Goal: Transaction & Acquisition: Purchase product/service

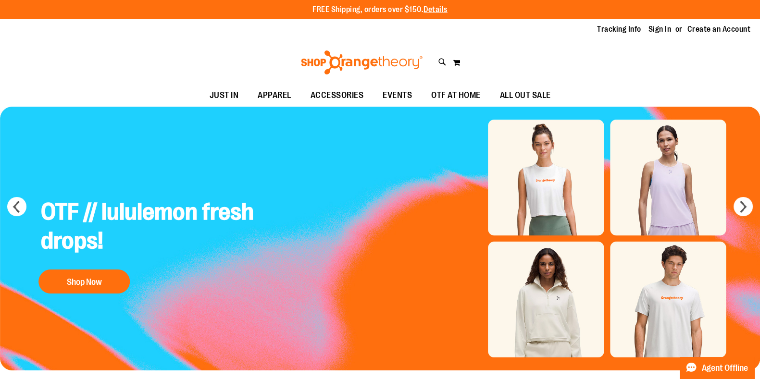
click at [649, 27] on ul "Tracking Info Sign In Return to Procurement Create an Account" at bounding box center [667, 29] width 168 height 11
click at [653, 27] on link "Sign In" at bounding box center [660, 29] width 23 height 11
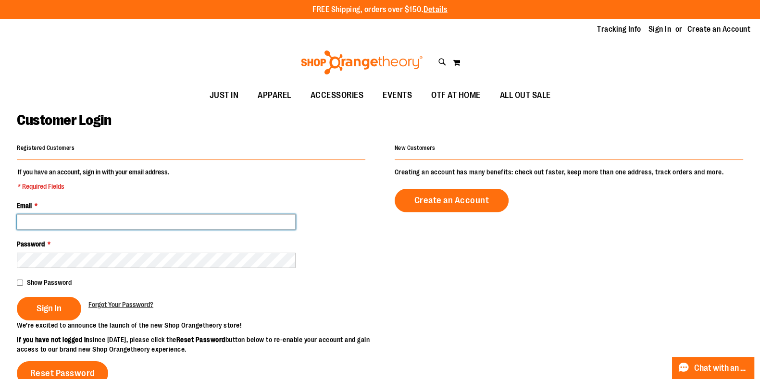
click at [199, 226] on input "Email *" at bounding box center [156, 221] width 279 height 15
type input "**********"
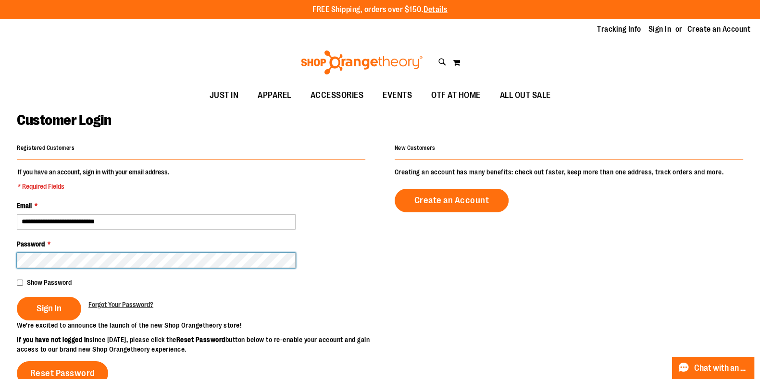
click at [17, 297] on button "Sign In" at bounding box center [49, 309] width 64 height 24
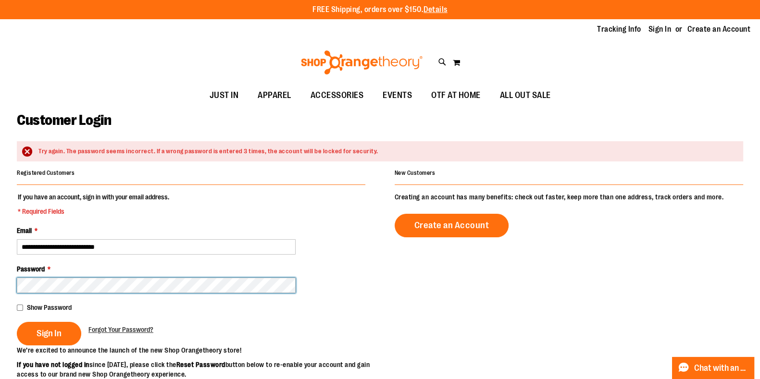
click at [17, 322] on button "Sign In" at bounding box center [49, 334] width 64 height 24
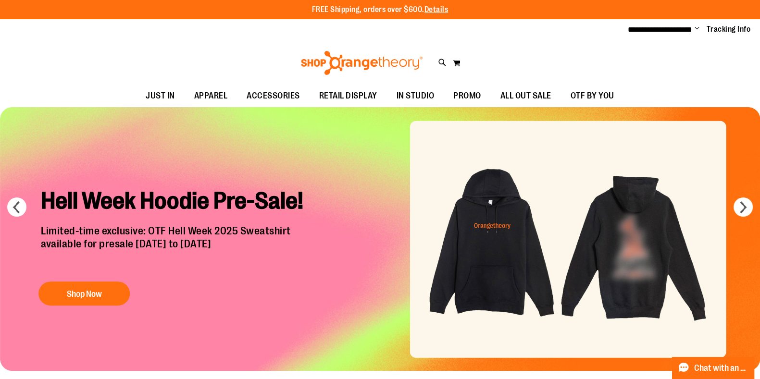
click at [186, 284] on div "Hell Week Hoodie Pre-Sale! Limited-time exclusive: OTF Hell Week 2025 Sweatshir…" at bounding box center [177, 244] width 287 height 131
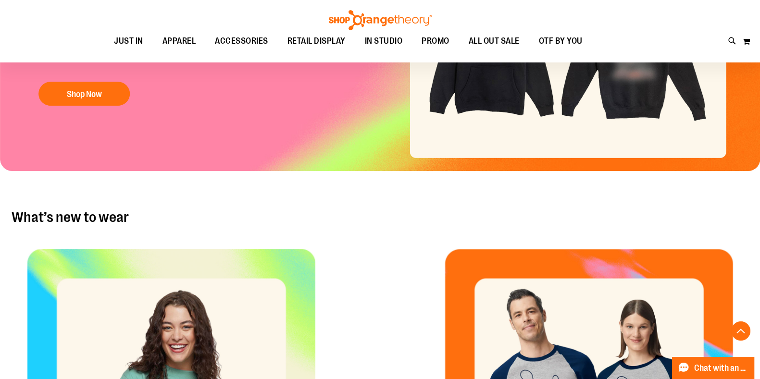
scroll to position [315, 0]
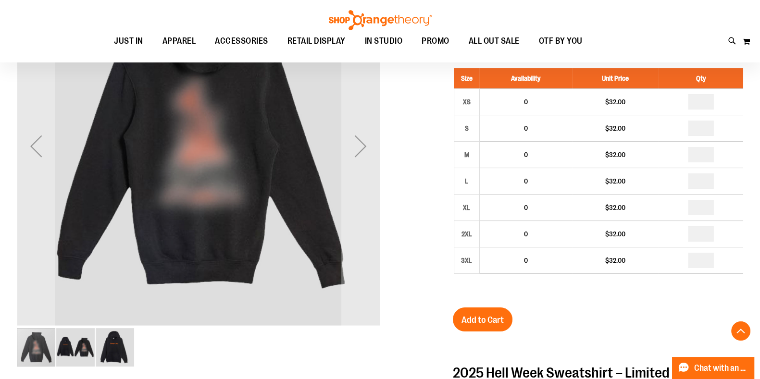
scroll to position [175, 0]
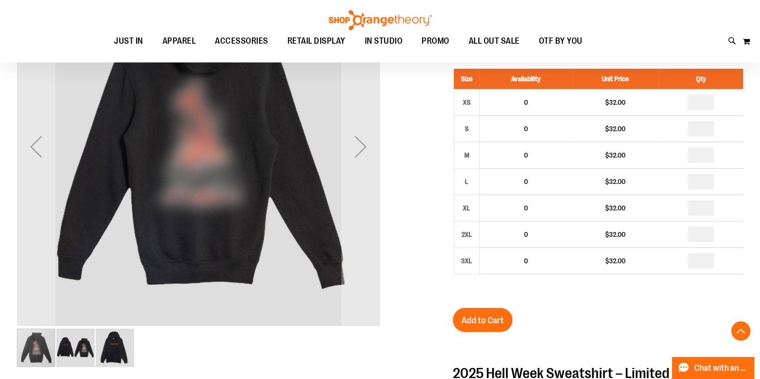
click at [80, 339] on img "image 2 of 3" at bounding box center [75, 348] width 38 height 38
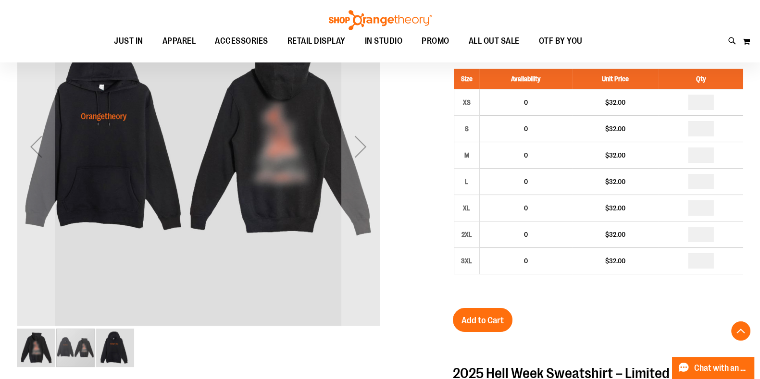
click at [115, 345] on img "image 3 of 3" at bounding box center [115, 348] width 38 height 38
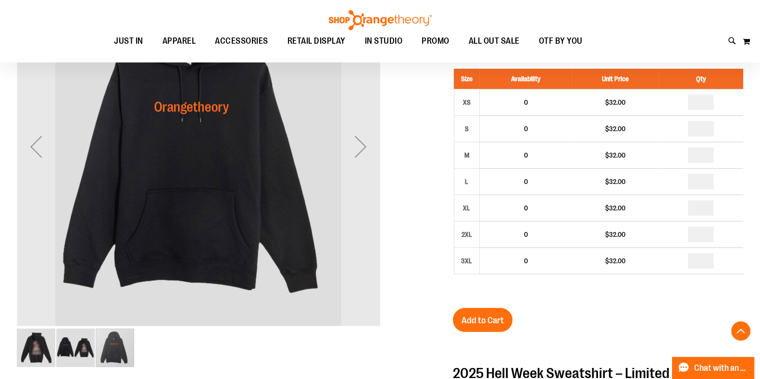
click at [42, 337] on img "image 1 of 3" at bounding box center [36, 348] width 38 height 38
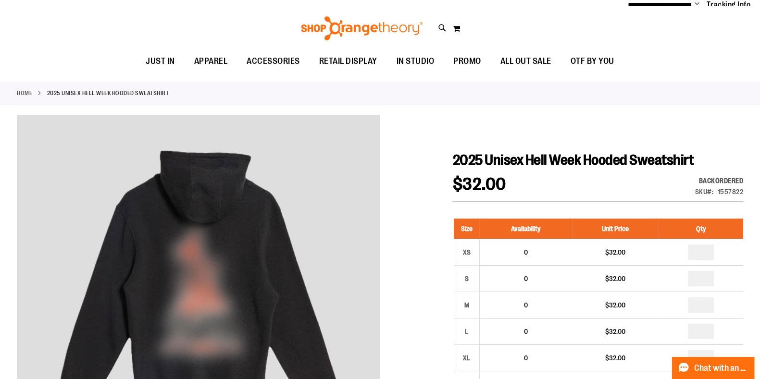
scroll to position [0, 0]
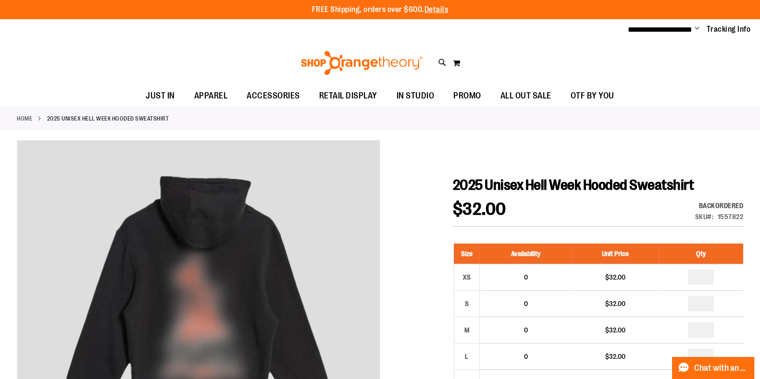
click at [377, 62] on img at bounding box center [362, 63] width 125 height 24
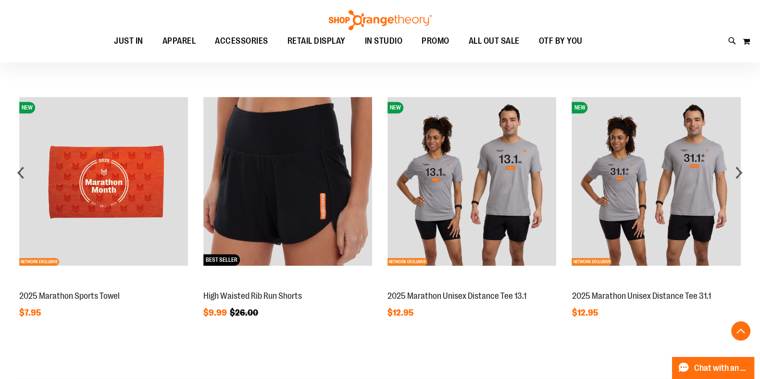
scroll to position [858, 0]
click at [740, 173] on div "next" at bounding box center [738, 172] width 19 height 19
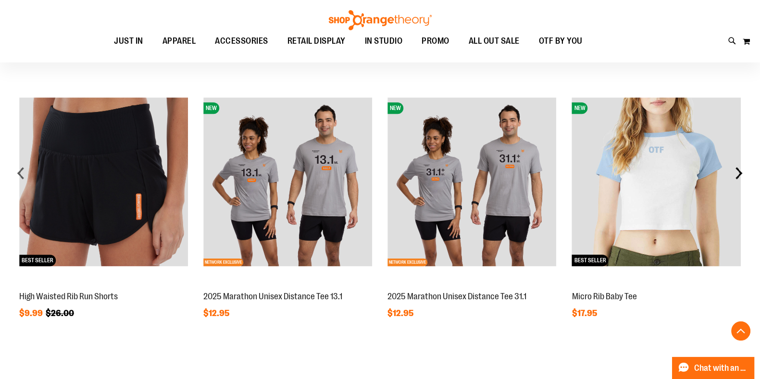
click at [740, 173] on div "next" at bounding box center [738, 172] width 19 height 19
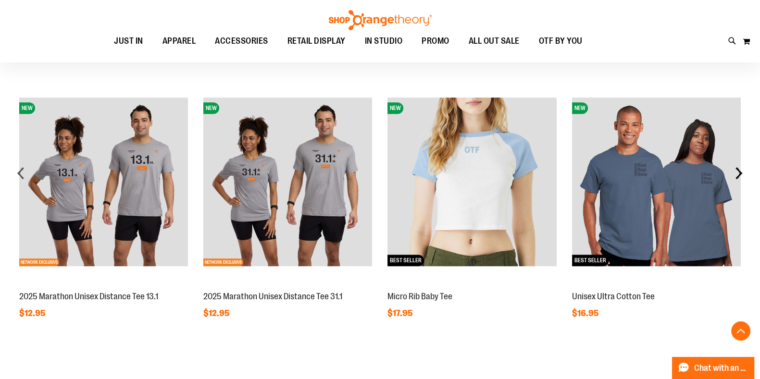
click at [740, 173] on div "next" at bounding box center [738, 172] width 19 height 19
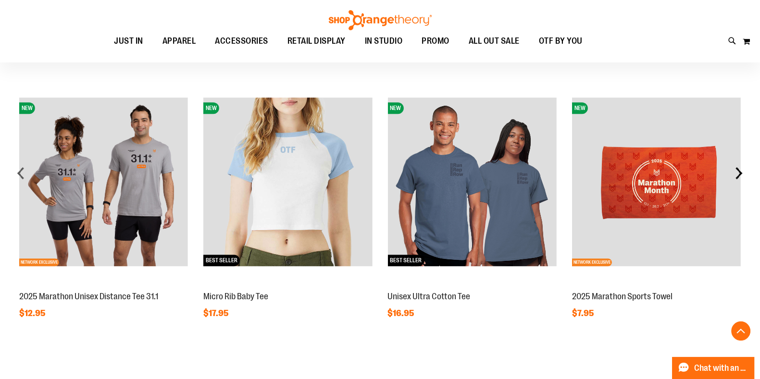
click at [740, 173] on div "next" at bounding box center [738, 172] width 19 height 19
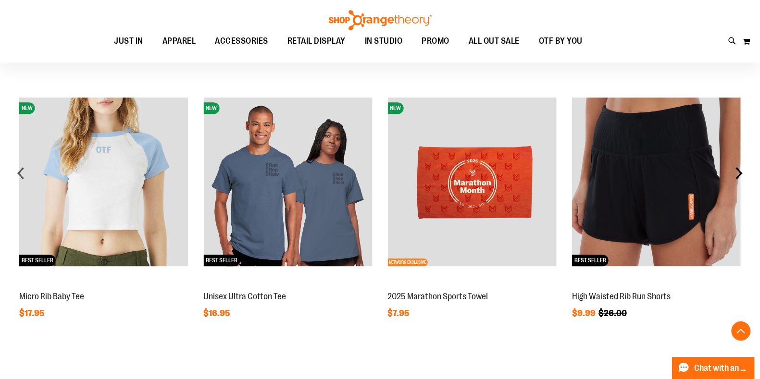
click at [740, 173] on div "next" at bounding box center [738, 172] width 19 height 19
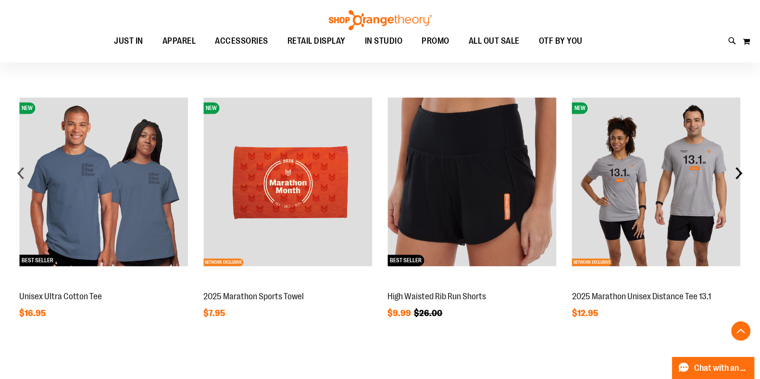
click at [740, 173] on div "next" at bounding box center [738, 172] width 19 height 19
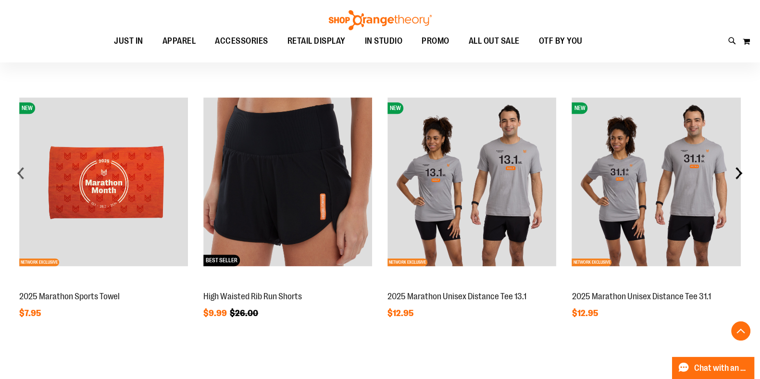
click at [740, 173] on div "next" at bounding box center [738, 172] width 19 height 19
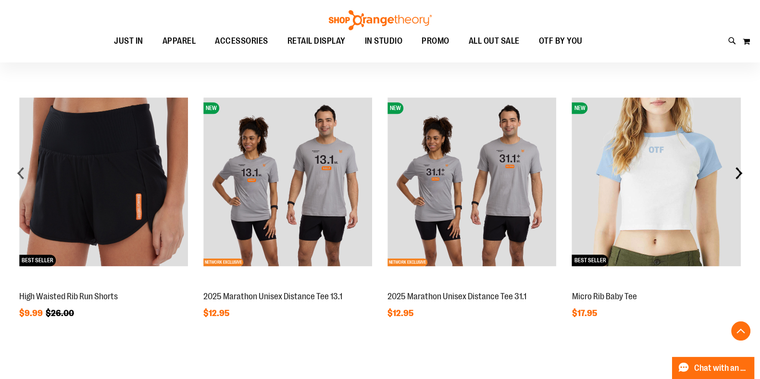
click at [740, 173] on div "next" at bounding box center [738, 172] width 19 height 19
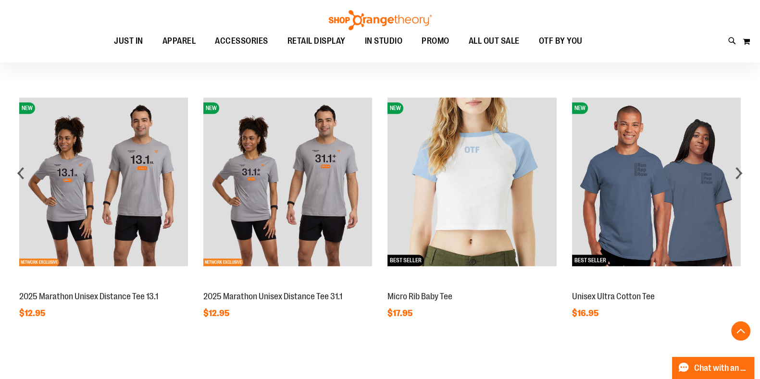
click at [310, 197] on img at bounding box center [287, 182] width 169 height 169
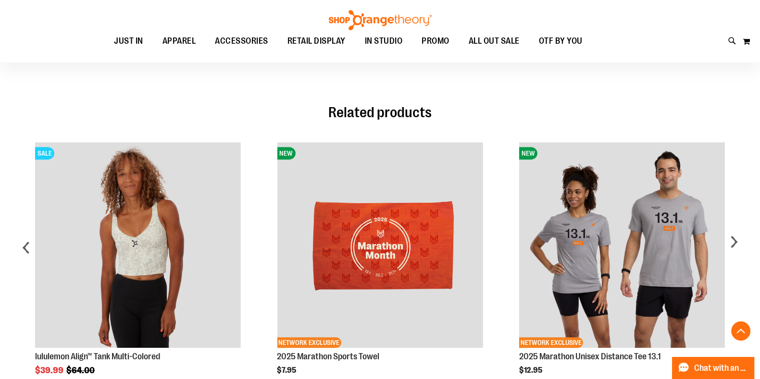
scroll to position [617, 0]
click at [734, 244] on div "next" at bounding box center [733, 251] width 19 height 247
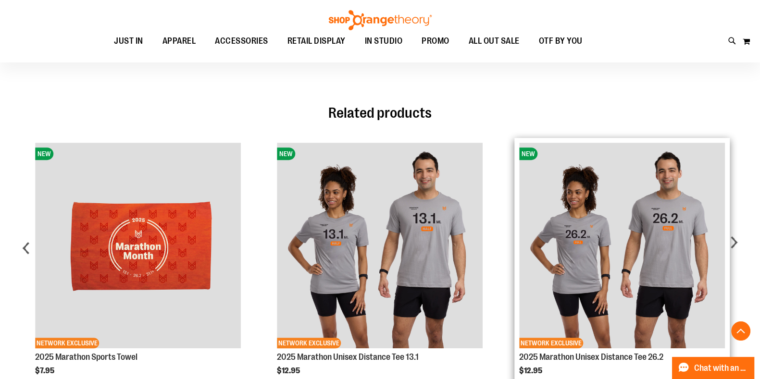
click at [638, 238] on img "Product Page Link" at bounding box center [622, 246] width 206 height 206
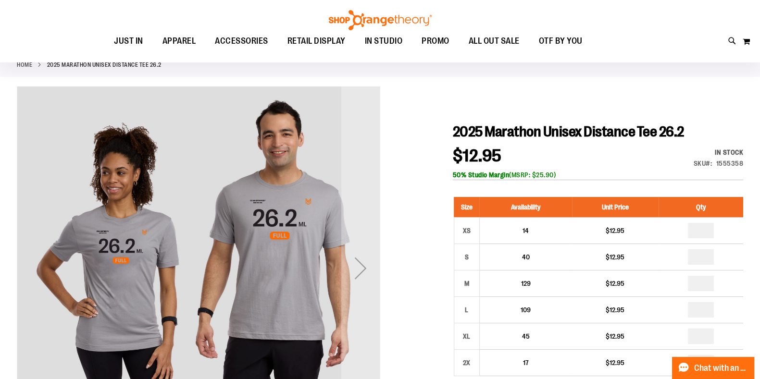
scroll to position [52, 0]
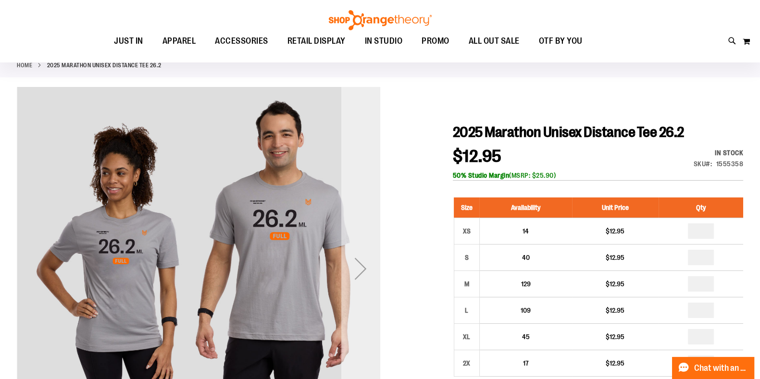
click at [349, 260] on div "Next" at bounding box center [360, 269] width 38 height 38
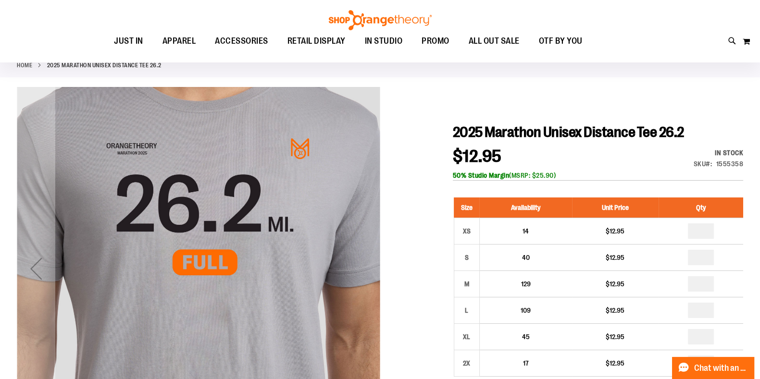
scroll to position [0, 0]
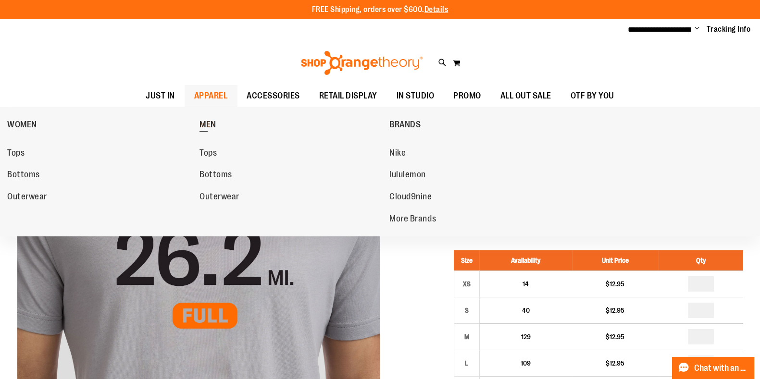
click at [204, 124] on span "MEN" at bounding box center [208, 126] width 17 height 12
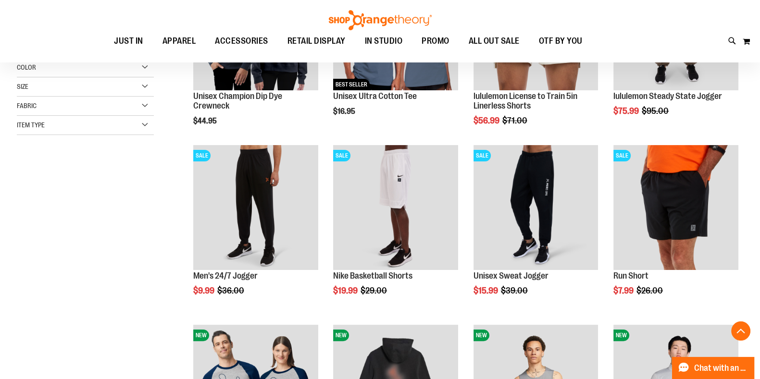
scroll to position [231, 0]
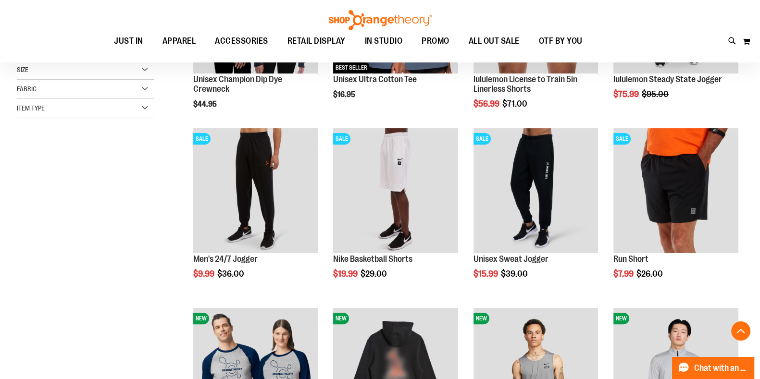
scroll to position [247, 0]
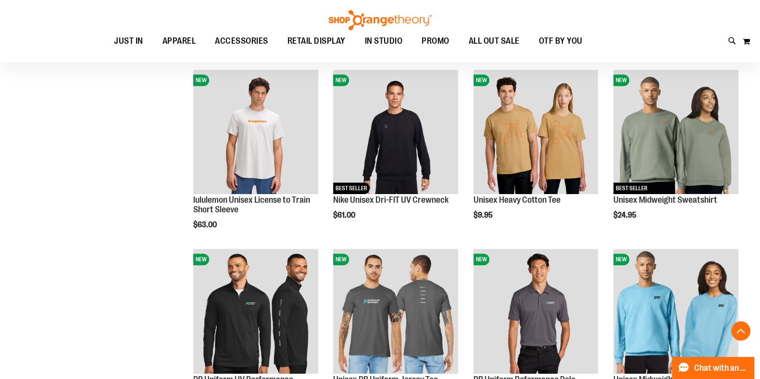
scroll to position [668, 0]
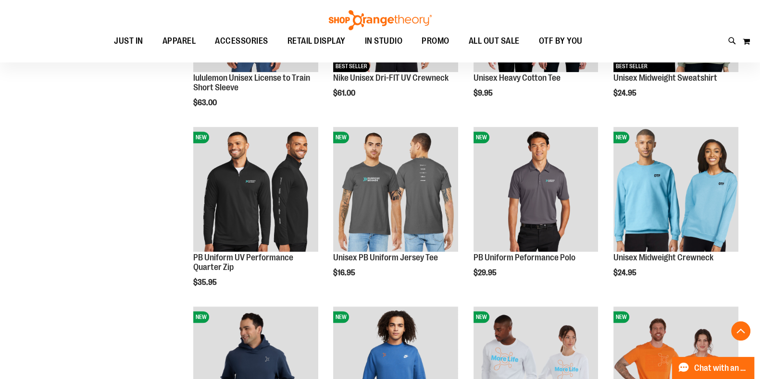
scroll to position [797, 0]
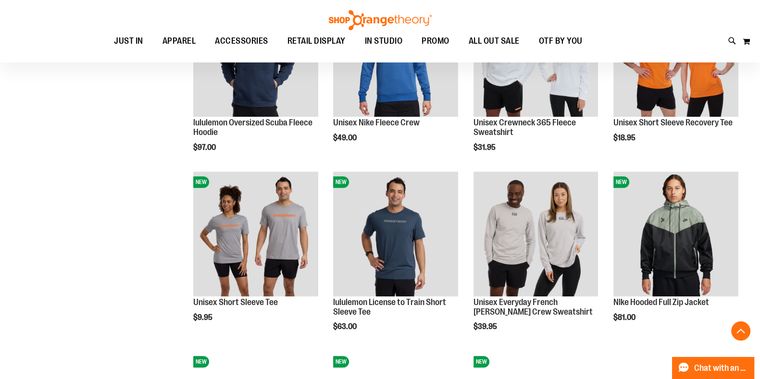
scroll to position [1178, 0]
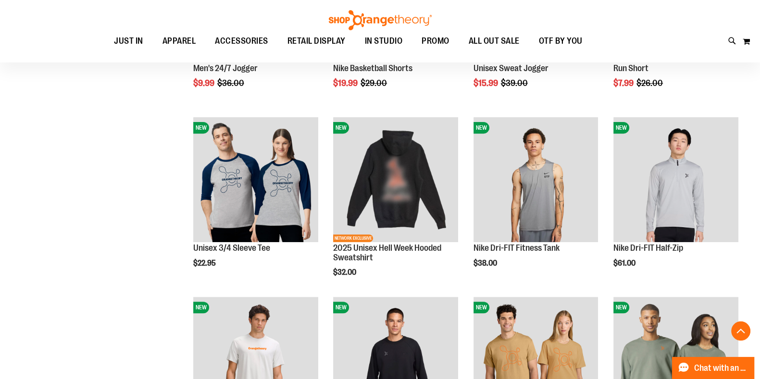
scroll to position [705, 0]
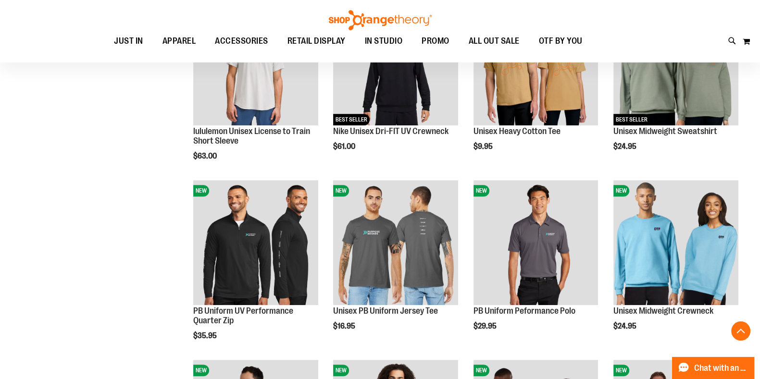
scroll to position [729, 0]
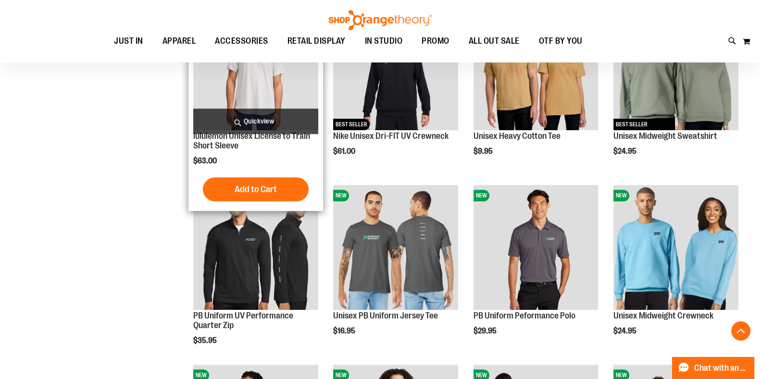
click at [242, 77] on img "product" at bounding box center [255, 68] width 125 height 125
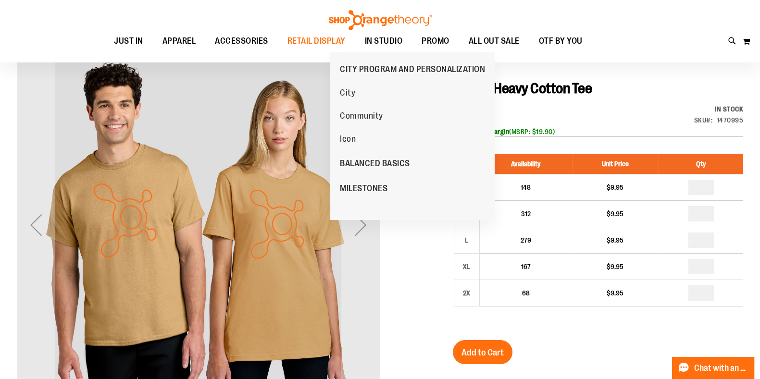
scroll to position [96, 0]
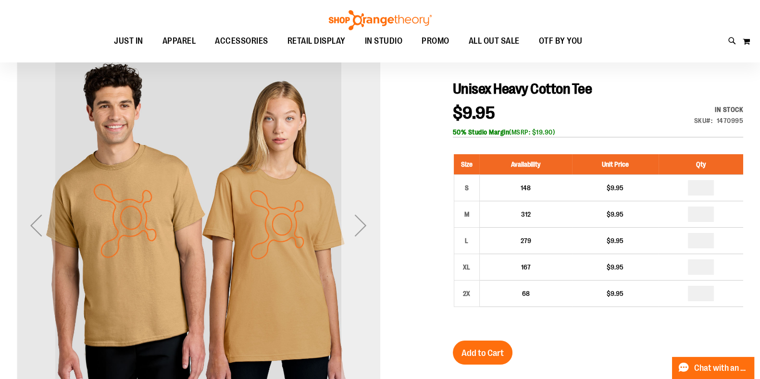
click at [368, 246] on div "Next" at bounding box center [360, 225] width 38 height 363
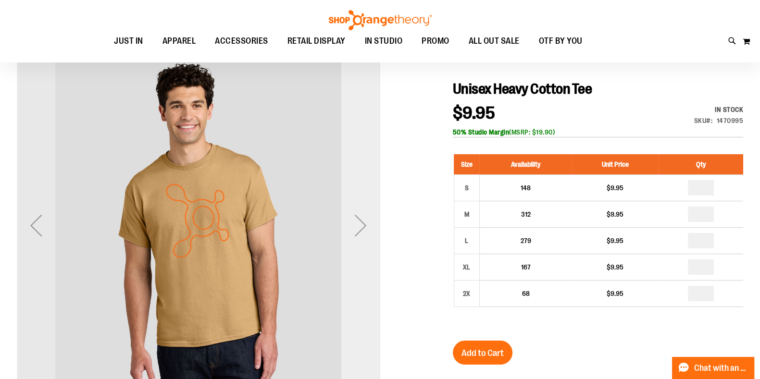
click at [368, 246] on div "Next" at bounding box center [360, 225] width 38 height 363
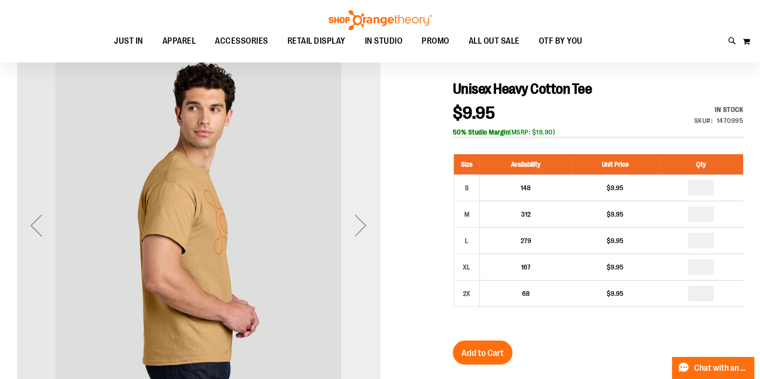
click at [368, 246] on div "Next" at bounding box center [360, 225] width 38 height 363
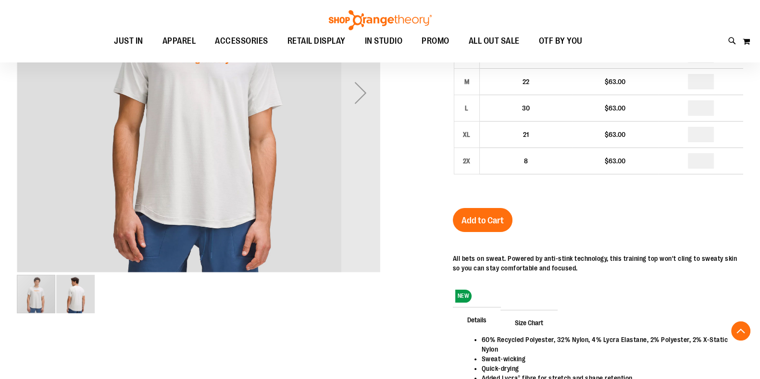
scroll to position [239, 0]
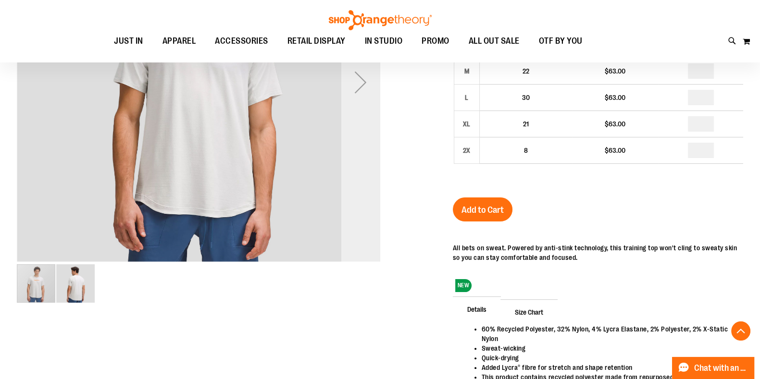
click at [370, 87] on div "Next" at bounding box center [360, 82] width 38 height 38
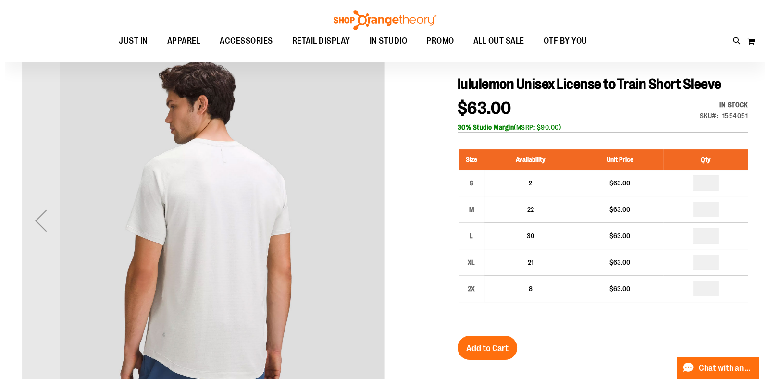
scroll to position [0, 0]
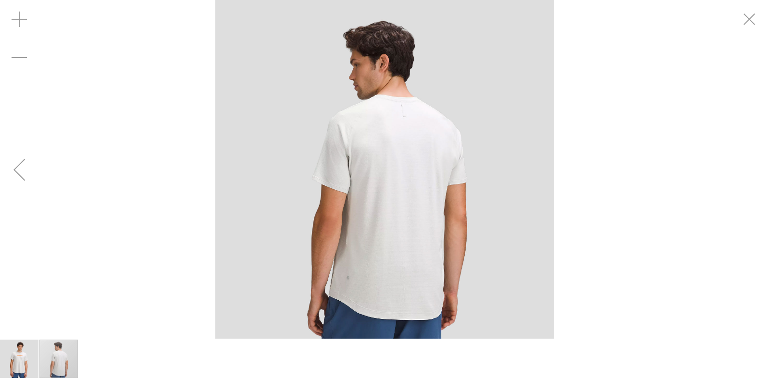
click at [25, 172] on div "Previous" at bounding box center [19, 169] width 38 height 38
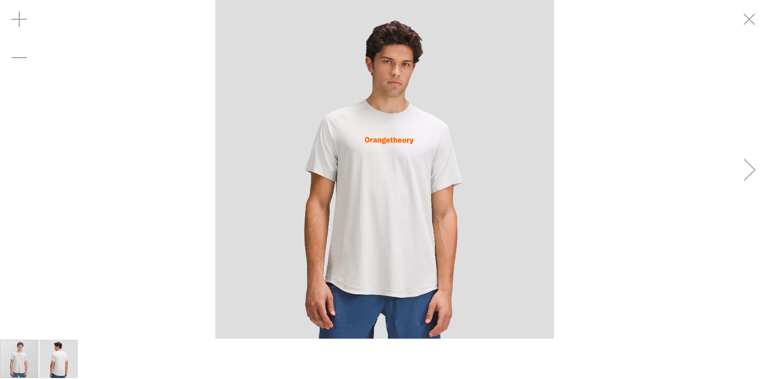
click at [368, 144] on img "carousel" at bounding box center [384, 169] width 339 height 339
click at [12, 15] on div "Zoom in" at bounding box center [19, 19] width 38 height 38
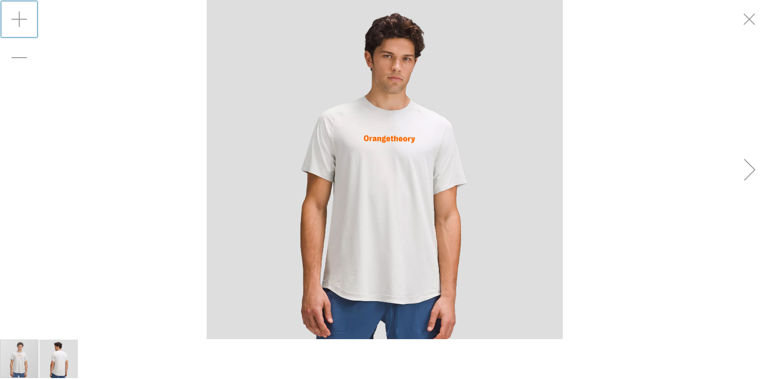
click at [12, 15] on div "Zoom in" at bounding box center [19, 19] width 38 height 38
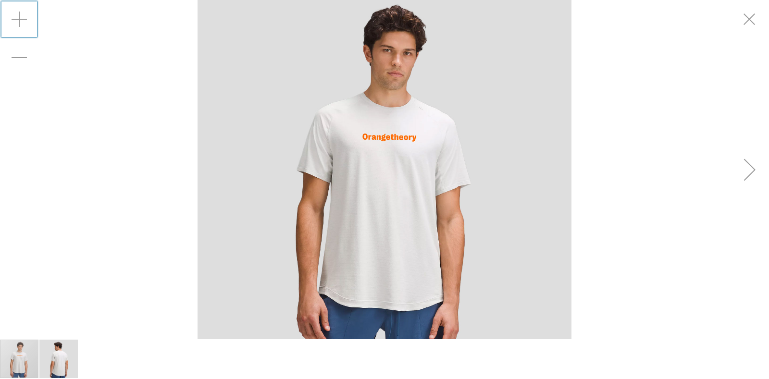
click at [12, 15] on div "Zoom in" at bounding box center [19, 19] width 38 height 38
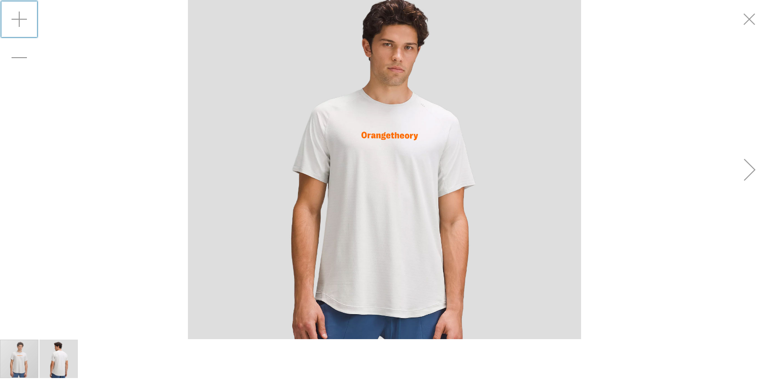
click at [12, 15] on div "Zoom in" at bounding box center [19, 19] width 38 height 38
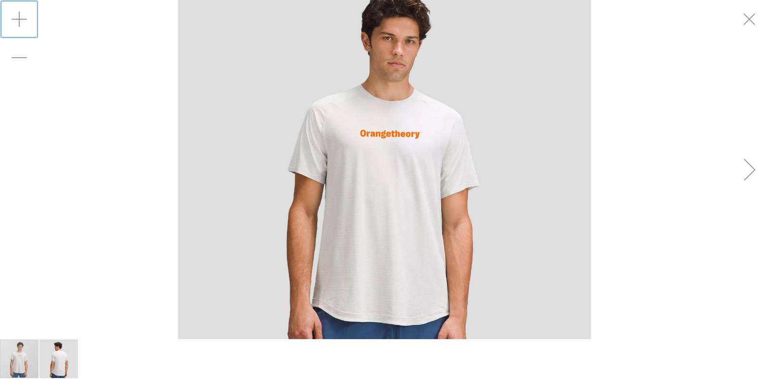
click at [12, 15] on div "Zoom in" at bounding box center [19, 19] width 38 height 38
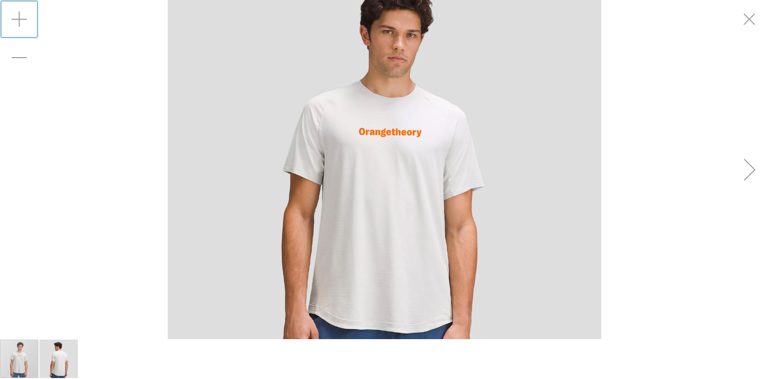
click at [12, 15] on div "Zoom in" at bounding box center [19, 19] width 38 height 38
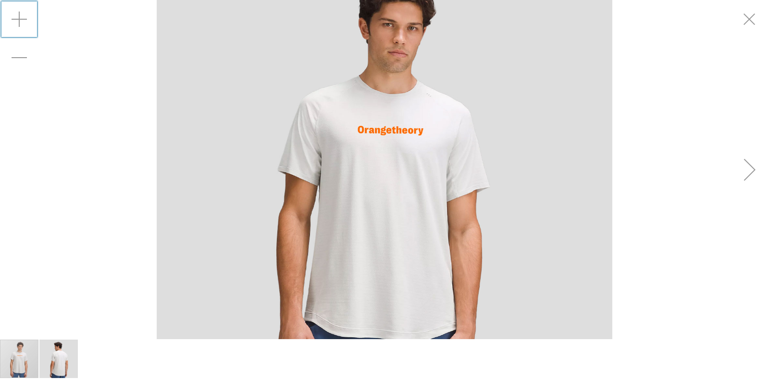
click at [12, 15] on div "Zoom in" at bounding box center [19, 19] width 38 height 38
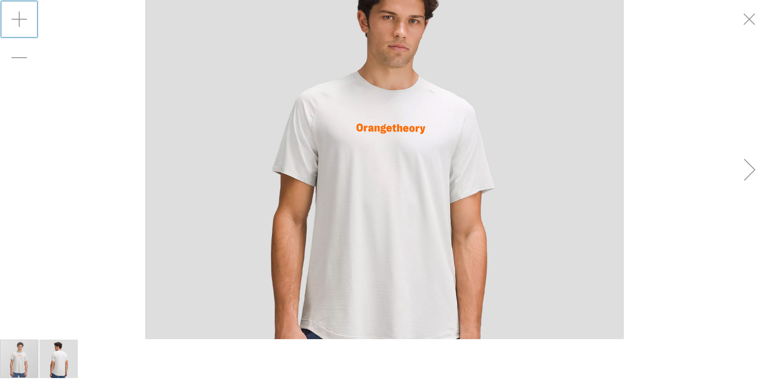
click at [12, 15] on div "Zoom in" at bounding box center [19, 19] width 38 height 38
